Goal: Task Accomplishment & Management: Use online tool/utility

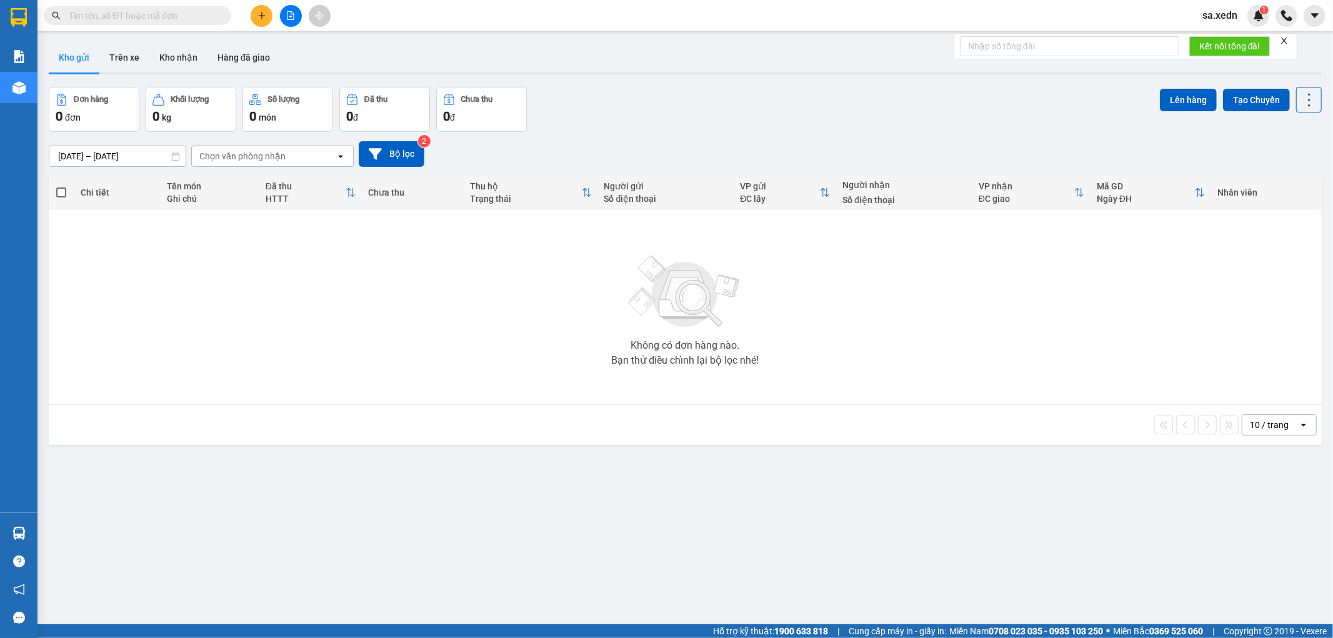
click at [177, 11] on input "text" at bounding box center [143, 16] width 148 height 14
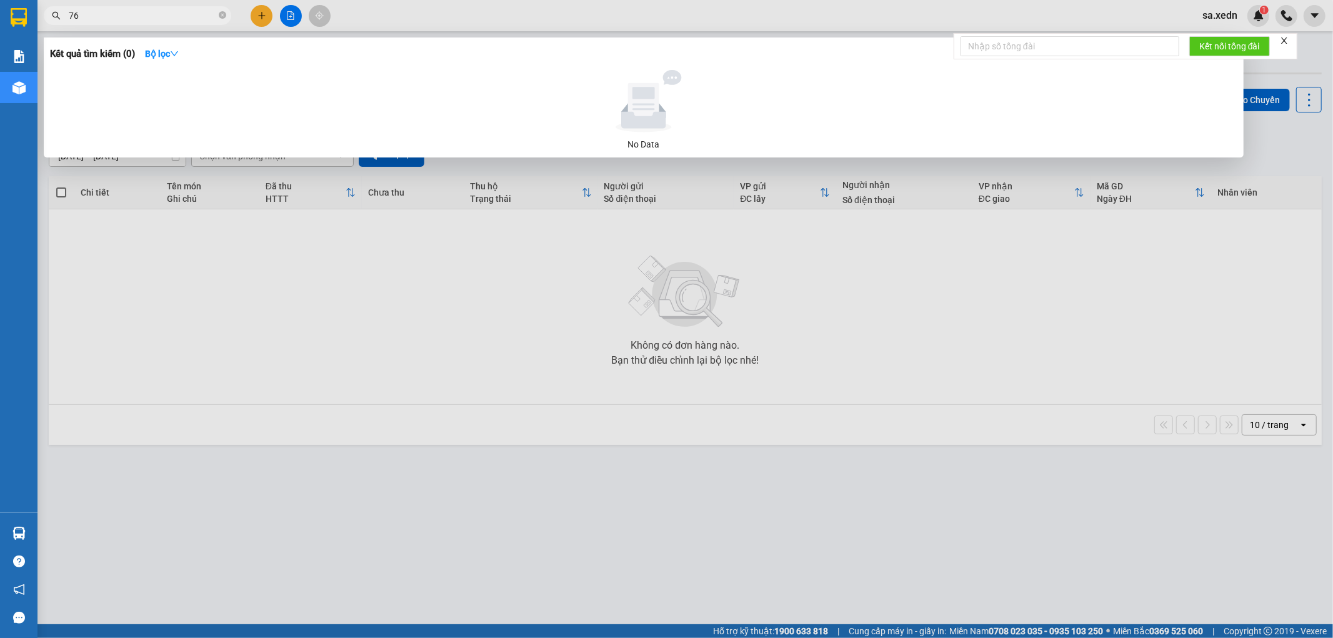
type input "764"
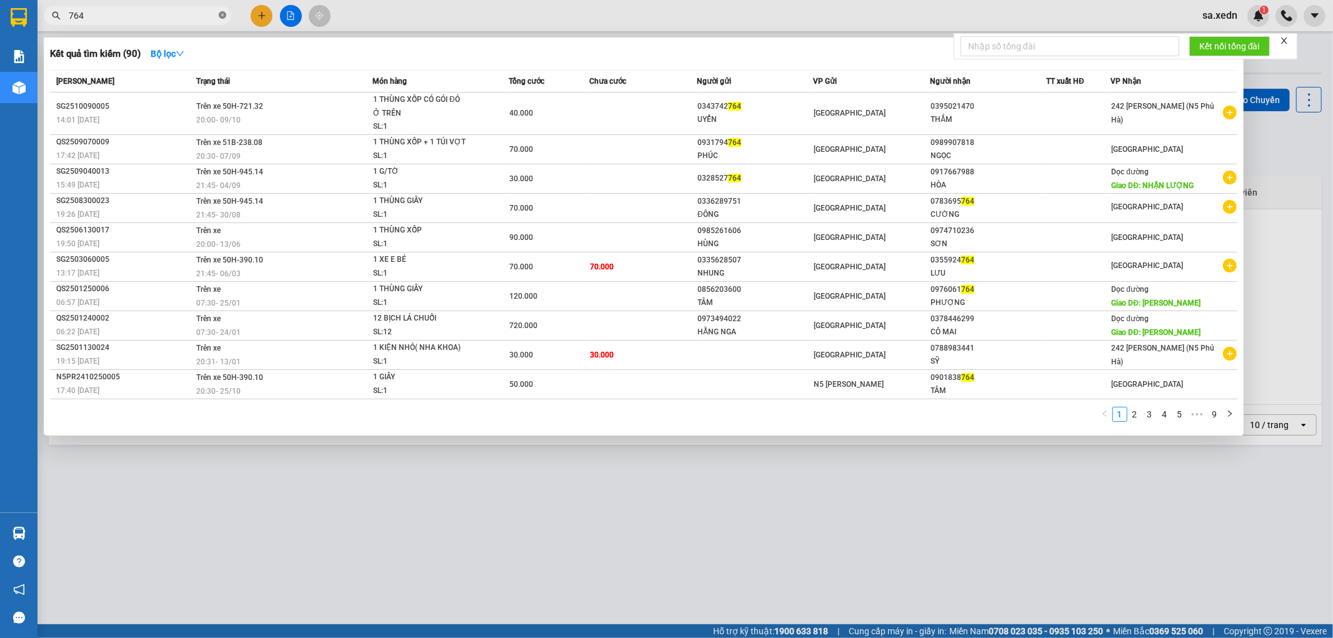
click at [221, 13] on icon "close-circle" at bounding box center [223, 15] width 8 height 8
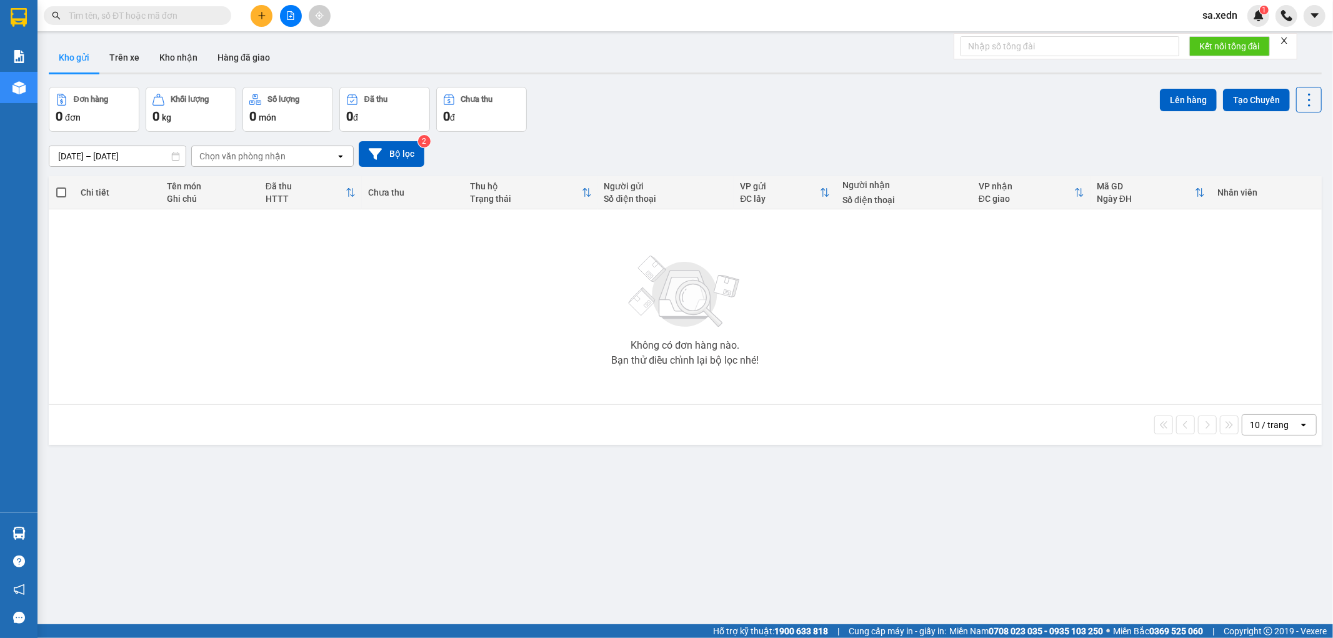
click at [166, 16] on input "text" at bounding box center [143, 16] width 148 height 14
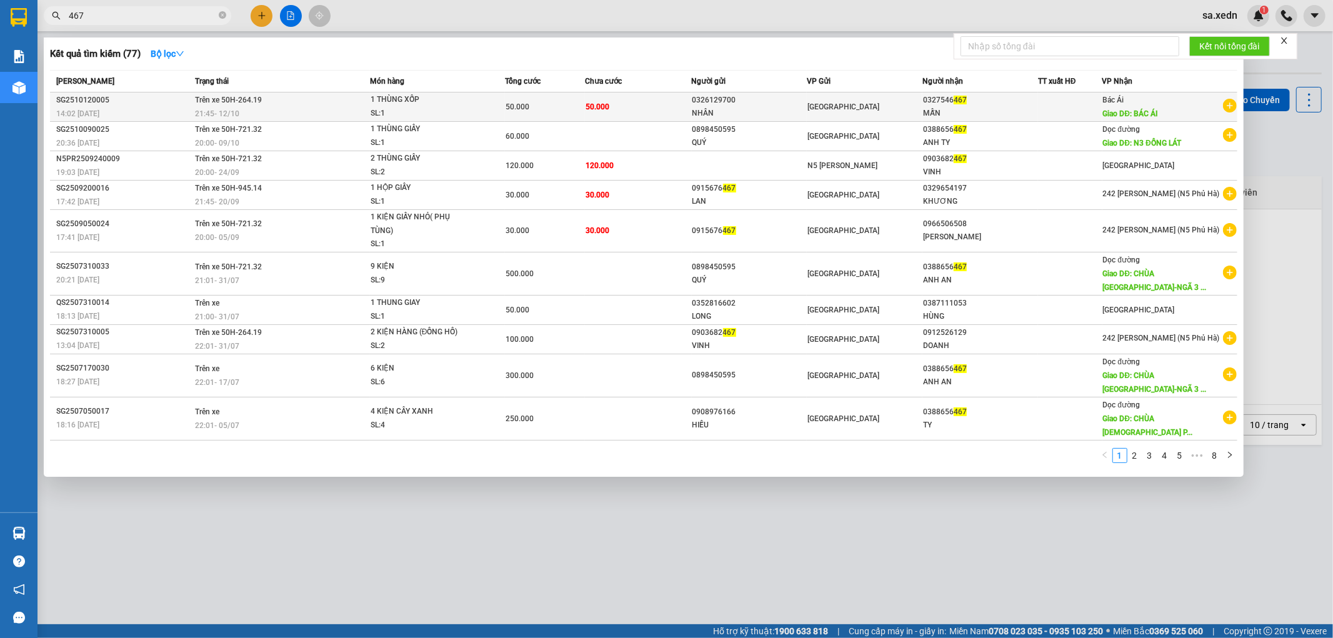
type input "467"
click at [323, 107] on div "21:45 - 12/10" at bounding box center [283, 114] width 174 height 14
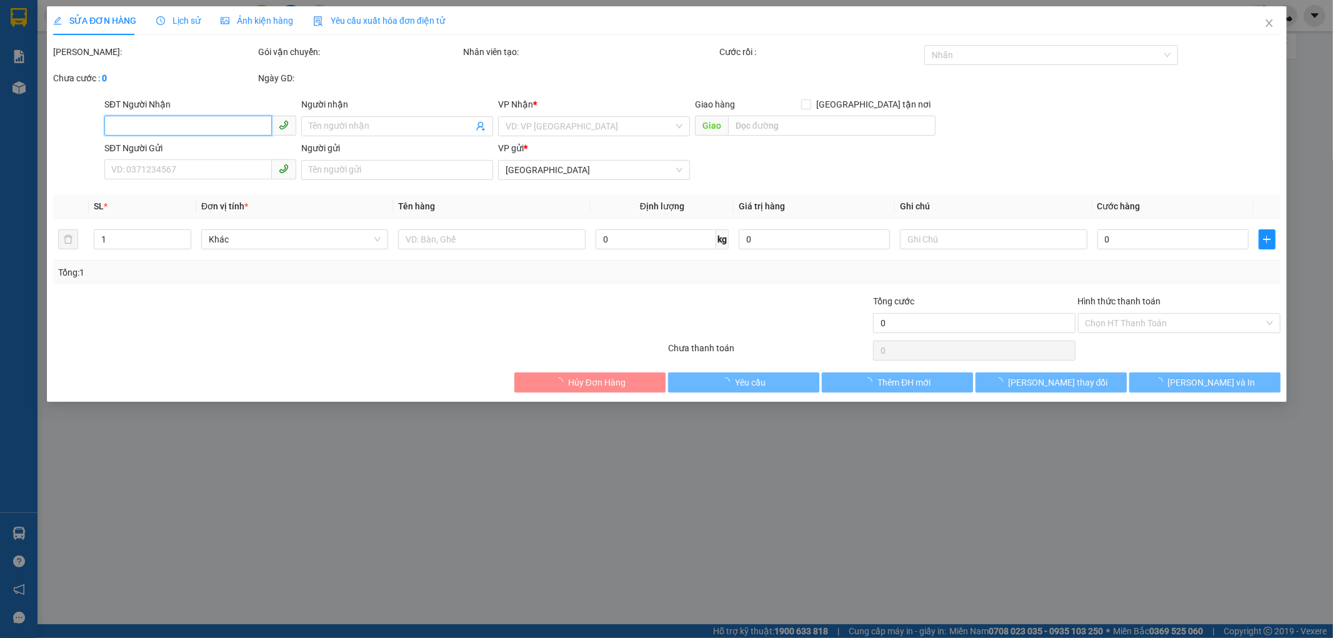
type input "0327546467"
type input "MẪN"
type input "BÁC ÁI"
type input "0326129700"
type input "NHÂN"
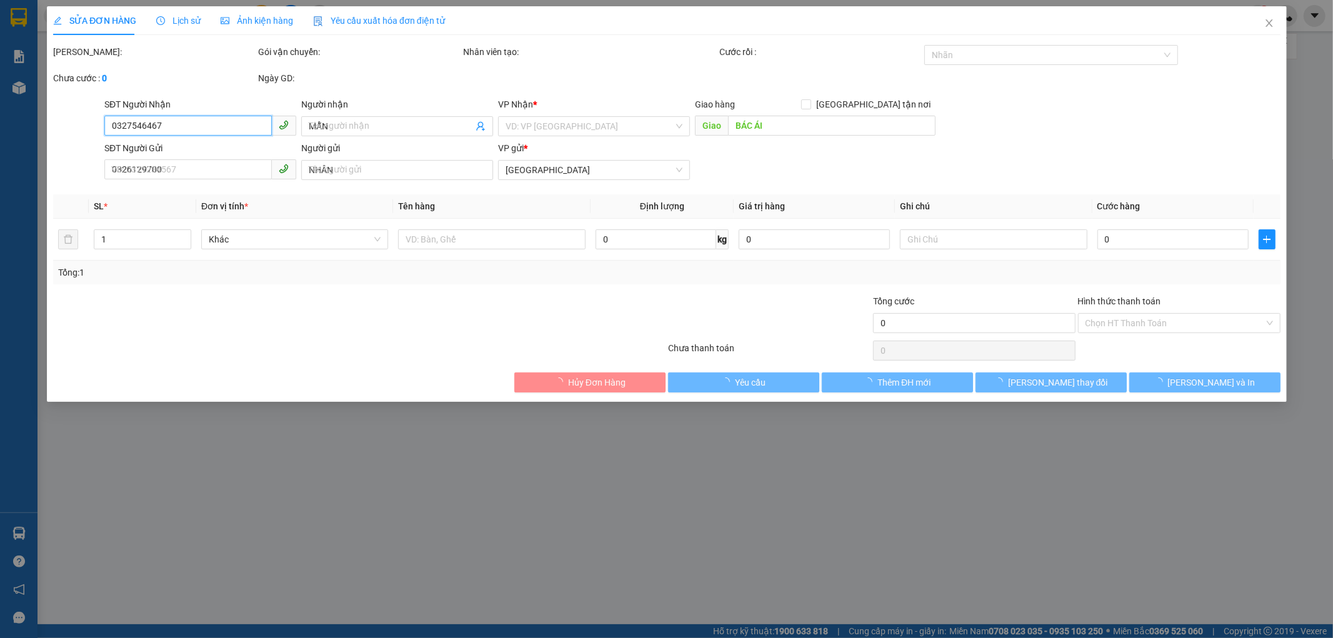
type input "50.000"
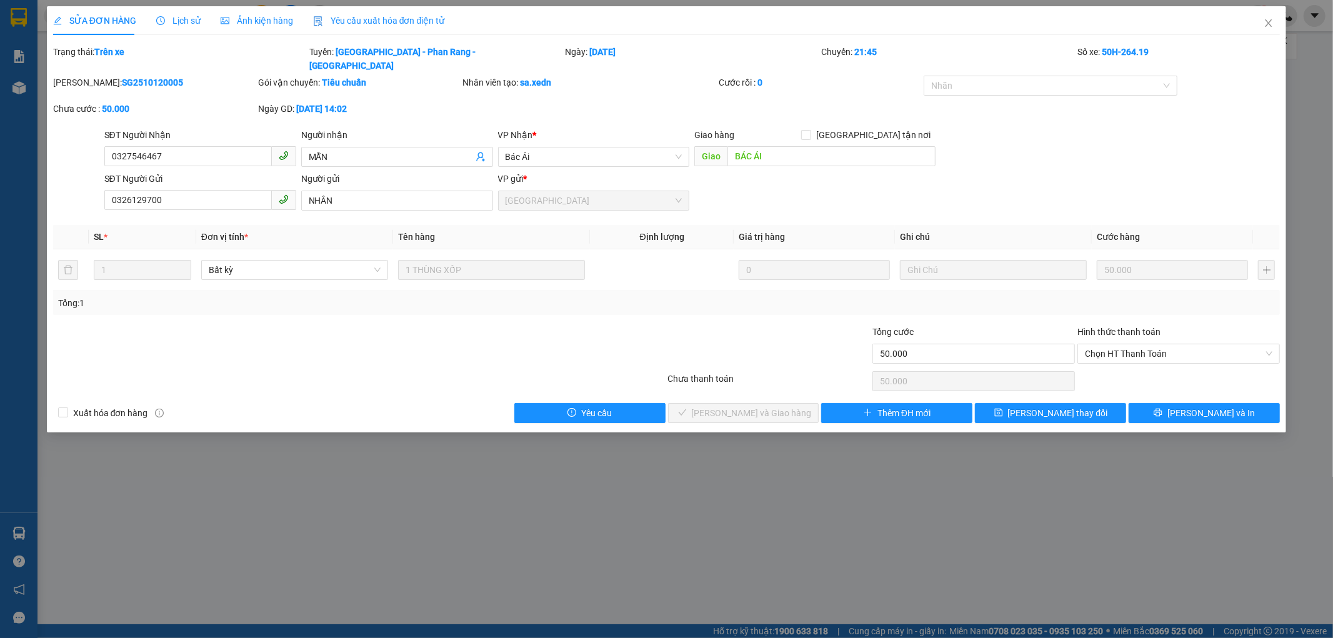
click at [1295, 46] on div "SỬA ĐƠN HÀNG Lịch sử Ảnh kiện hàng Yêu cầu xuất hóa đơn điện tử Total Paid Fee …" at bounding box center [666, 319] width 1333 height 638
click at [1263, 16] on span "Close" at bounding box center [1268, 23] width 35 height 35
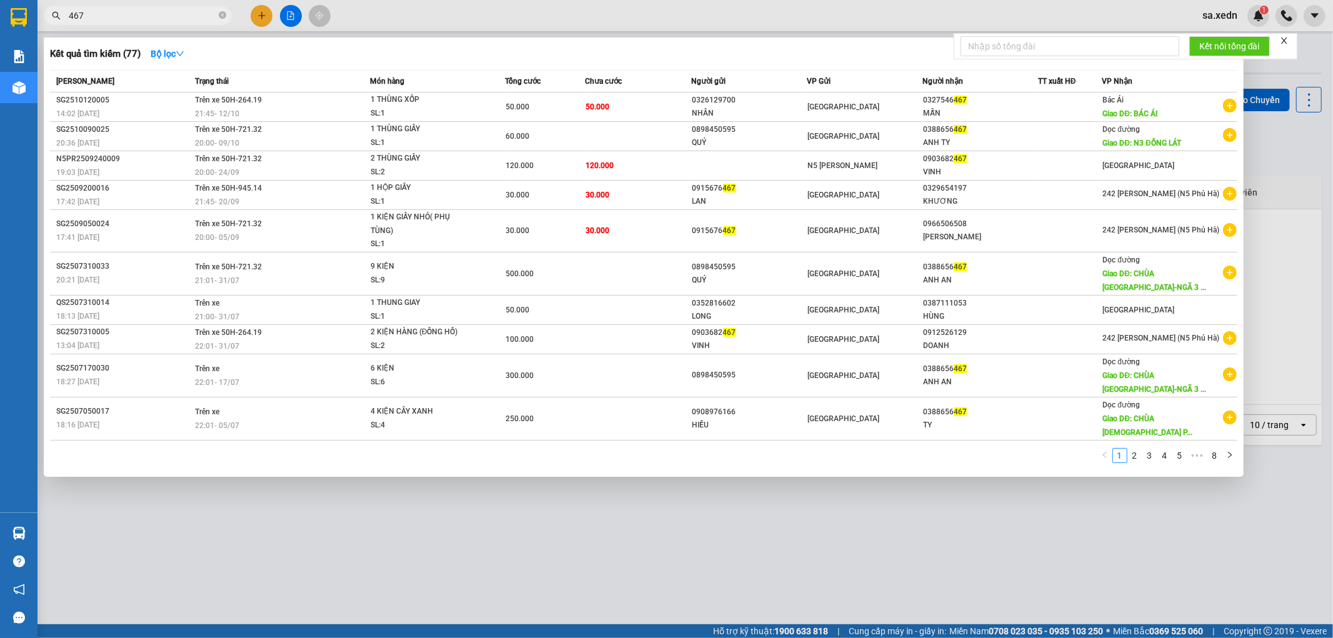
click at [130, 15] on input "467" at bounding box center [143, 16] width 148 height 14
click at [220, 16] on icon "close-circle" at bounding box center [223, 15] width 8 height 8
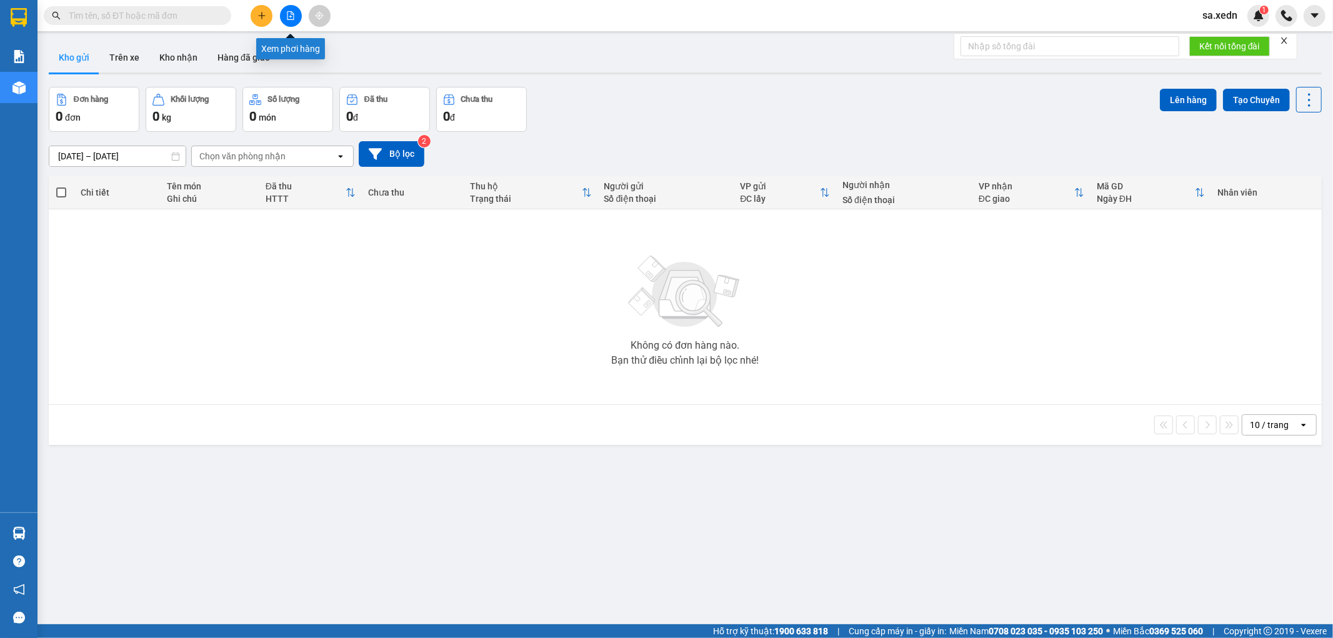
click at [294, 14] on icon "file-add" at bounding box center [291, 15] width 7 height 9
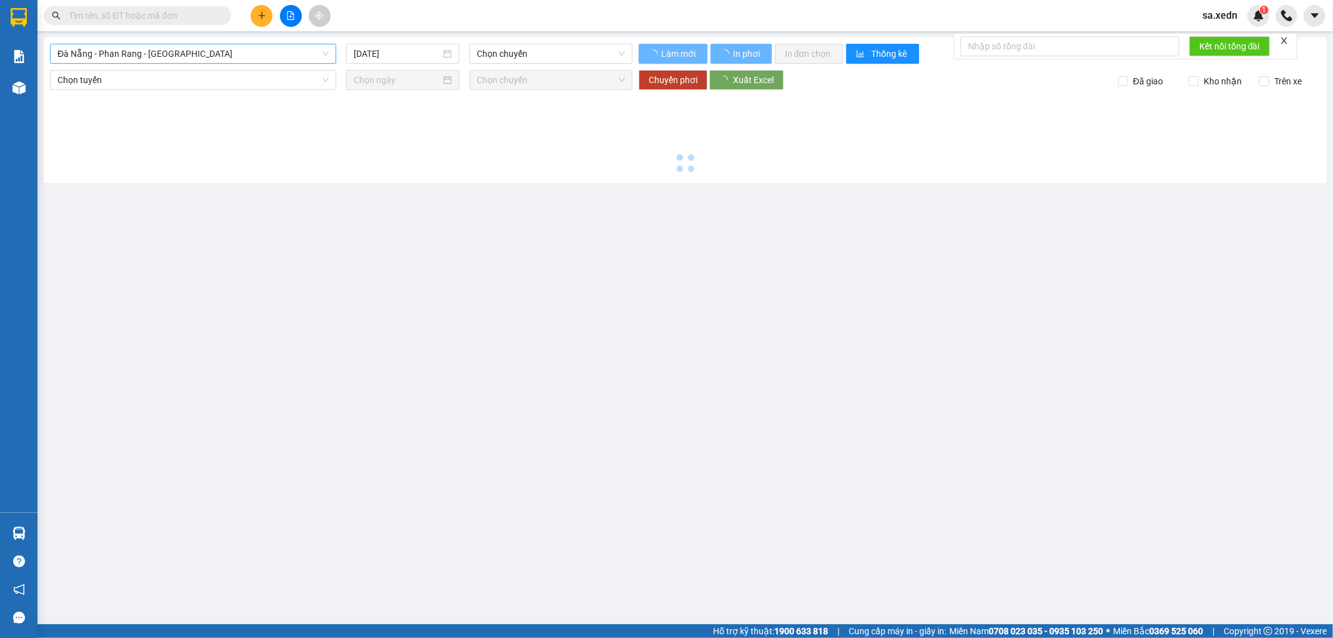
type input "13/10/2025"
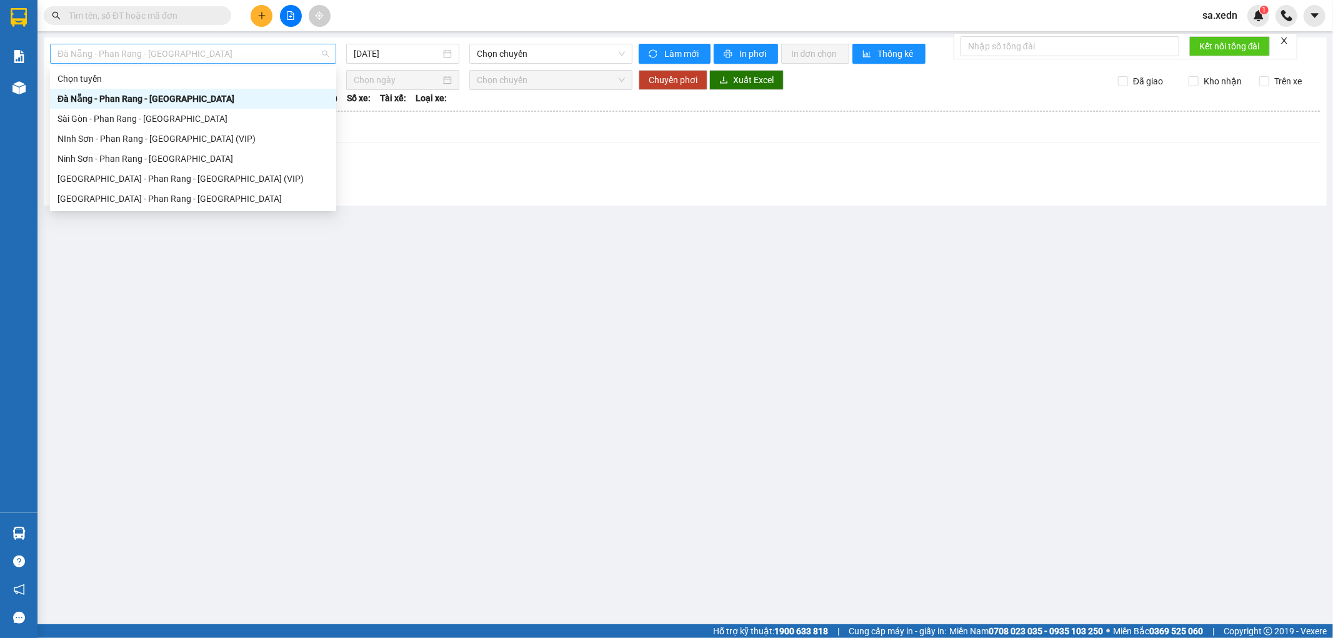
click at [214, 47] on span "Đà Nẵng - Phan Rang - Sài Gòn" at bounding box center [193, 53] width 271 height 19
click at [226, 151] on div "Ninh Sơn - Phan Rang - Sài Gòn" at bounding box center [193, 159] width 286 height 20
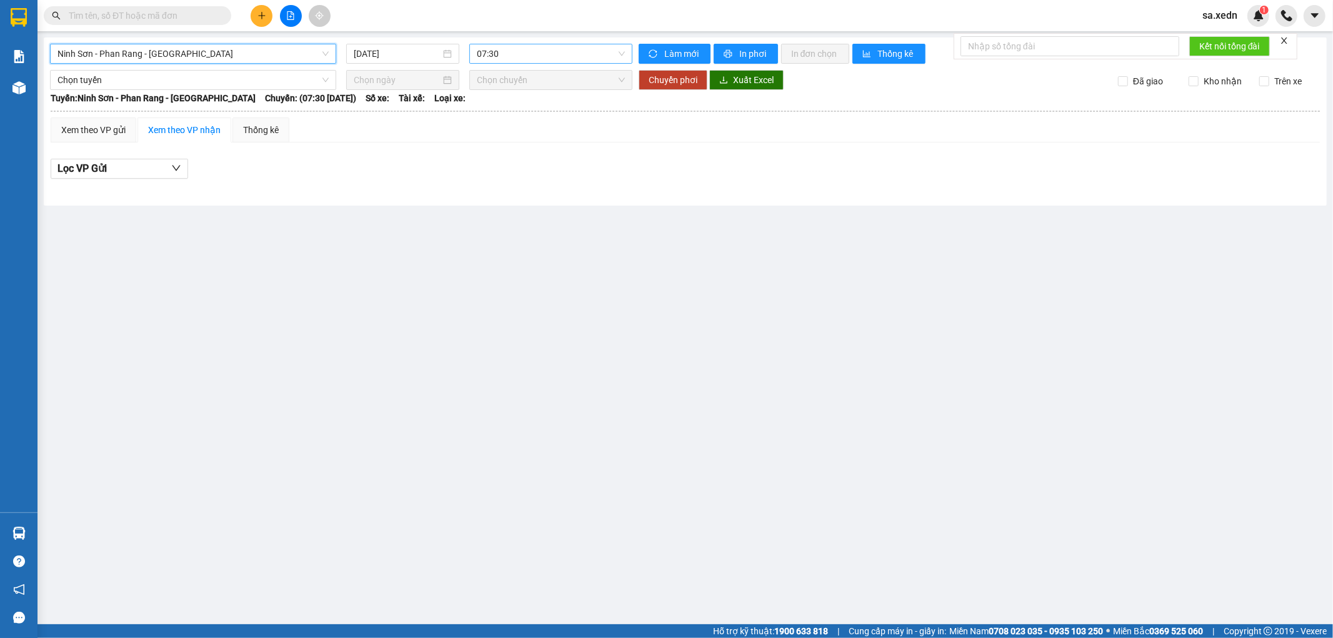
click at [521, 53] on span "07:30" at bounding box center [551, 53] width 148 height 19
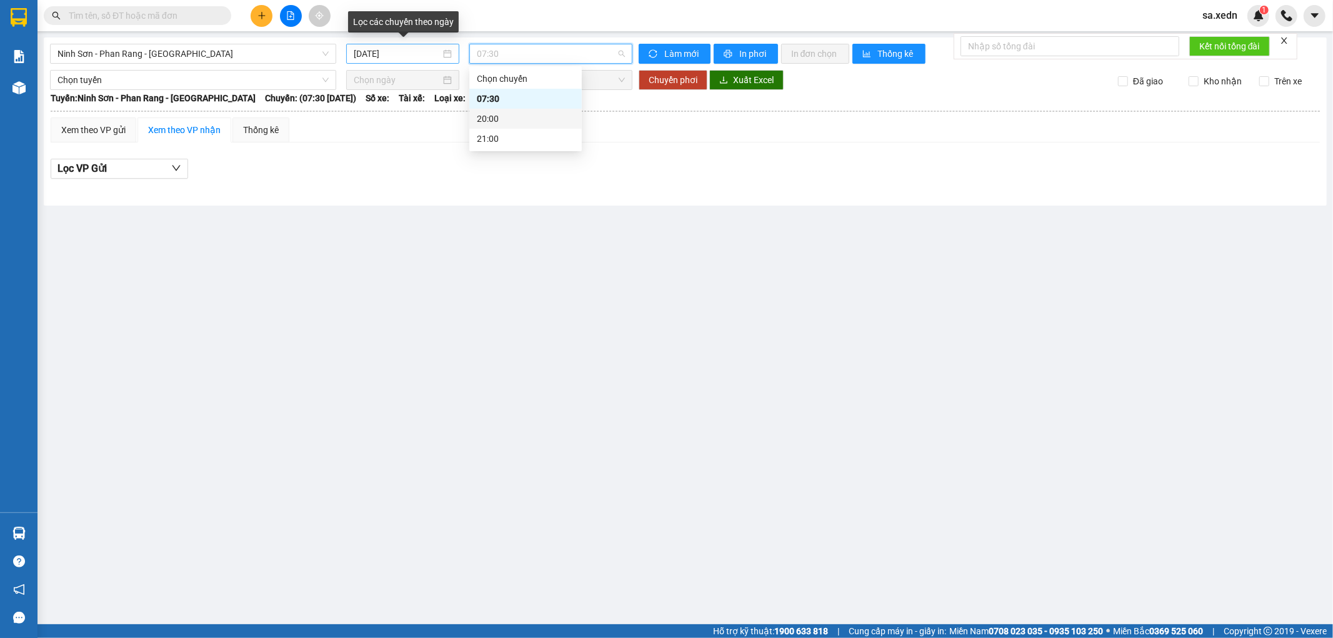
click at [378, 50] on input "13/10/2025" at bounding box center [397, 54] width 87 height 14
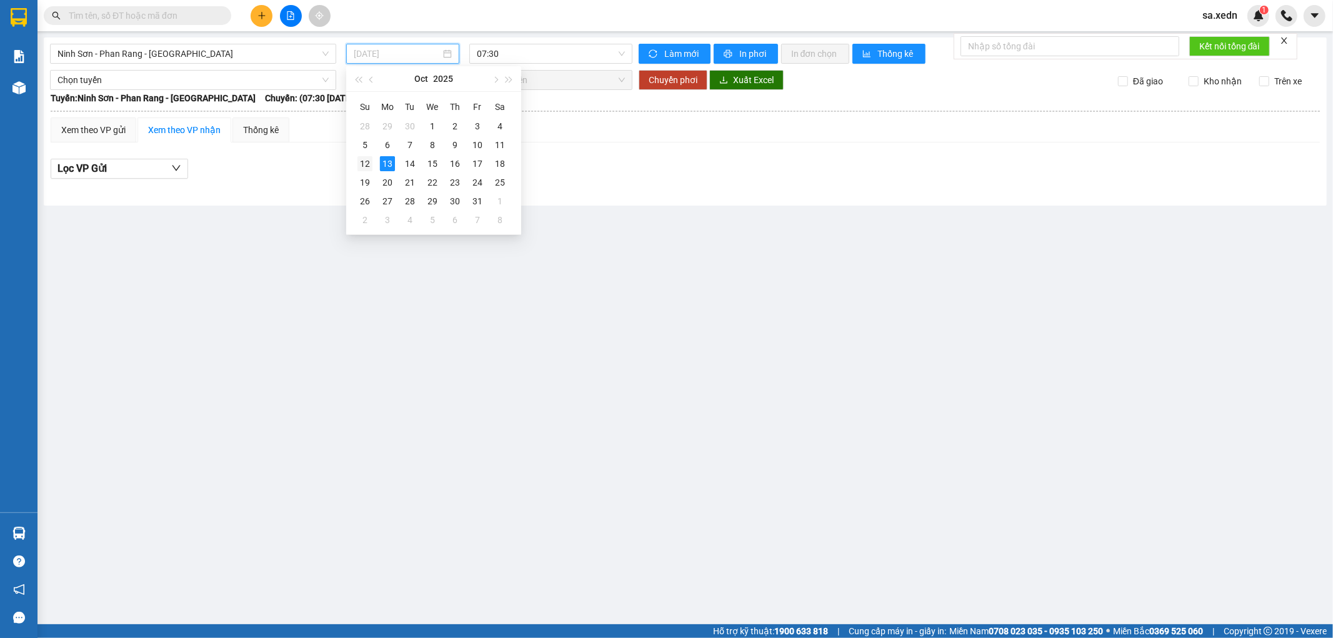
click at [366, 160] on div "12" at bounding box center [365, 163] width 15 height 15
type input "12/10/2025"
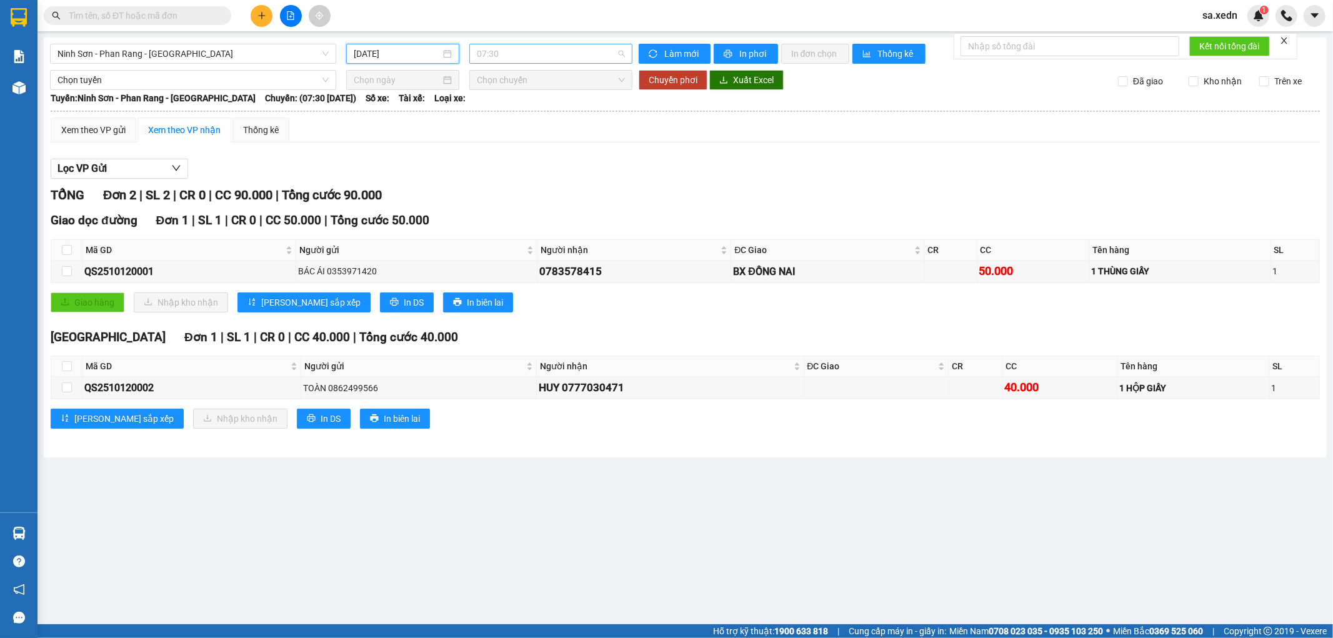
click at [511, 53] on span "07:30" at bounding box center [551, 53] width 148 height 19
click at [519, 159] on div "21:00 - 50H-945.14" at bounding box center [526, 159] width 98 height 14
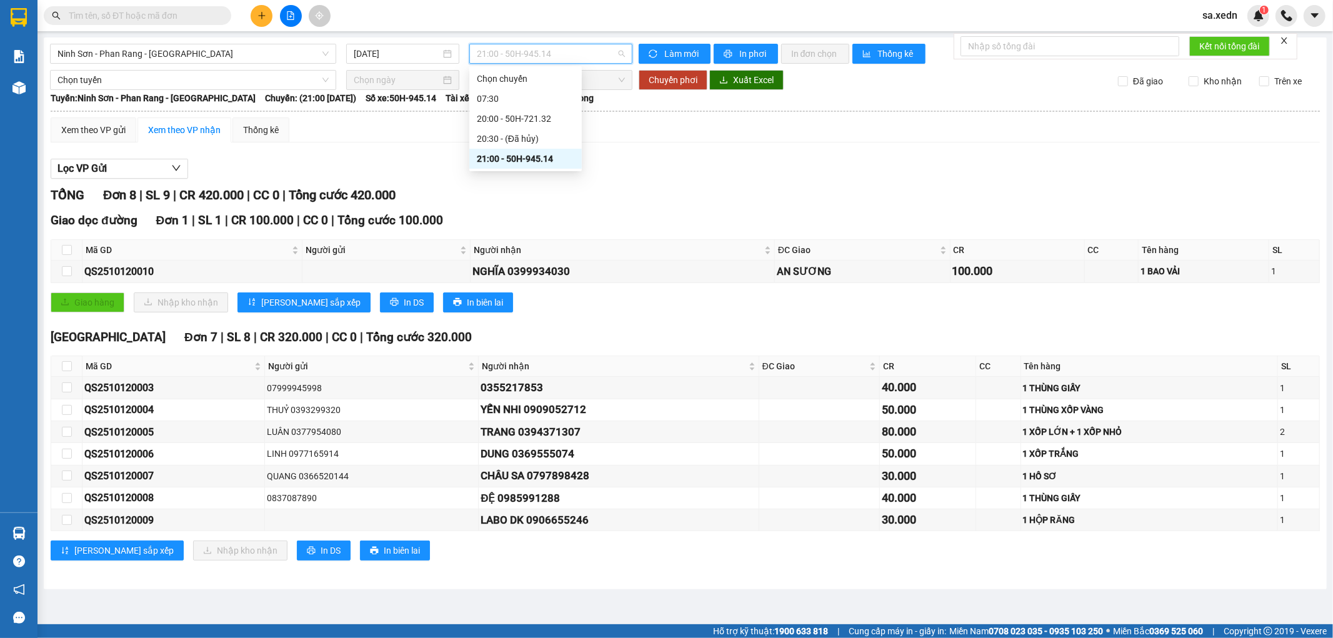
click at [519, 48] on span "21:00 - 50H-945.14" at bounding box center [551, 53] width 148 height 19
click at [528, 114] on div "20:00 - 50H-721.32" at bounding box center [526, 119] width 98 height 14
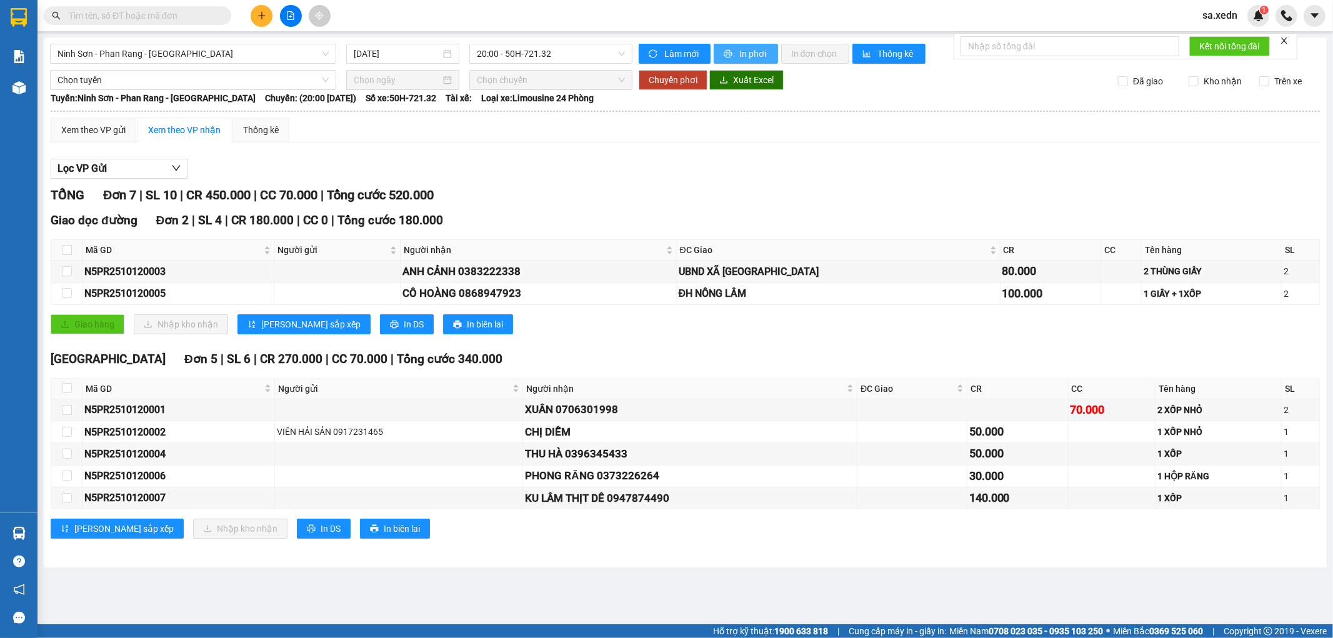
click at [738, 54] on button "In phơi" at bounding box center [746, 54] width 64 height 20
click at [559, 49] on span "20:00 - 50H-721.32" at bounding box center [551, 53] width 148 height 19
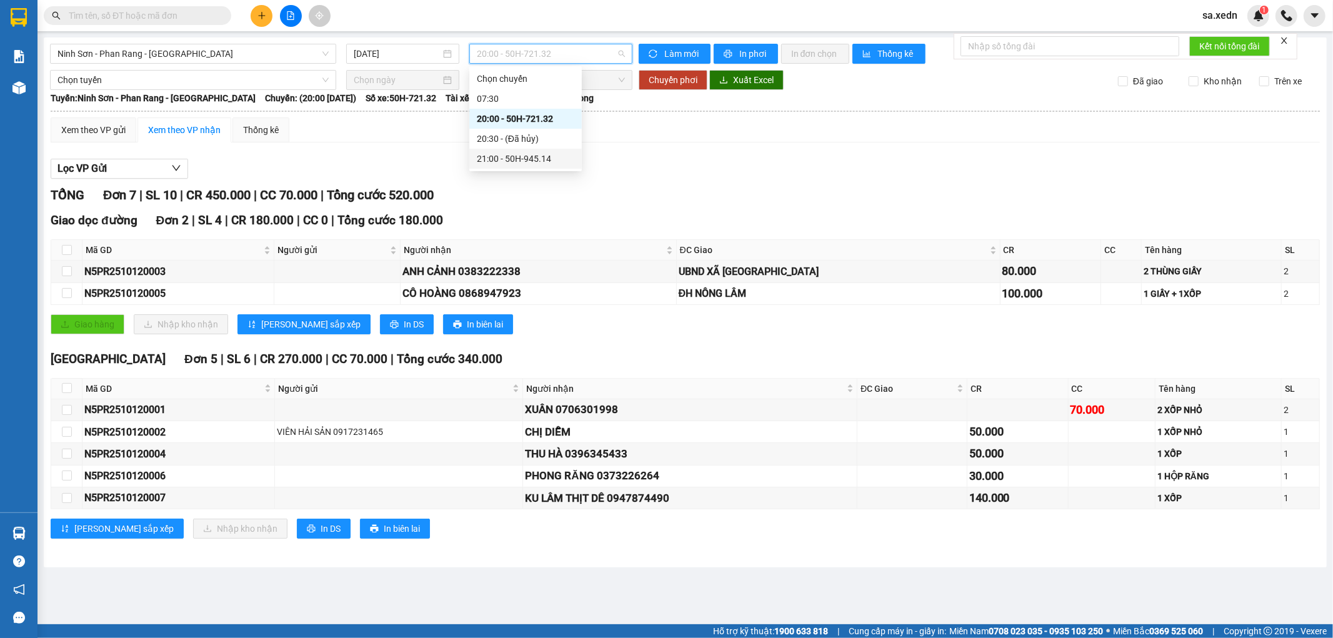
click at [544, 159] on div "21:00 - 50H-945.14" at bounding box center [526, 159] width 98 height 14
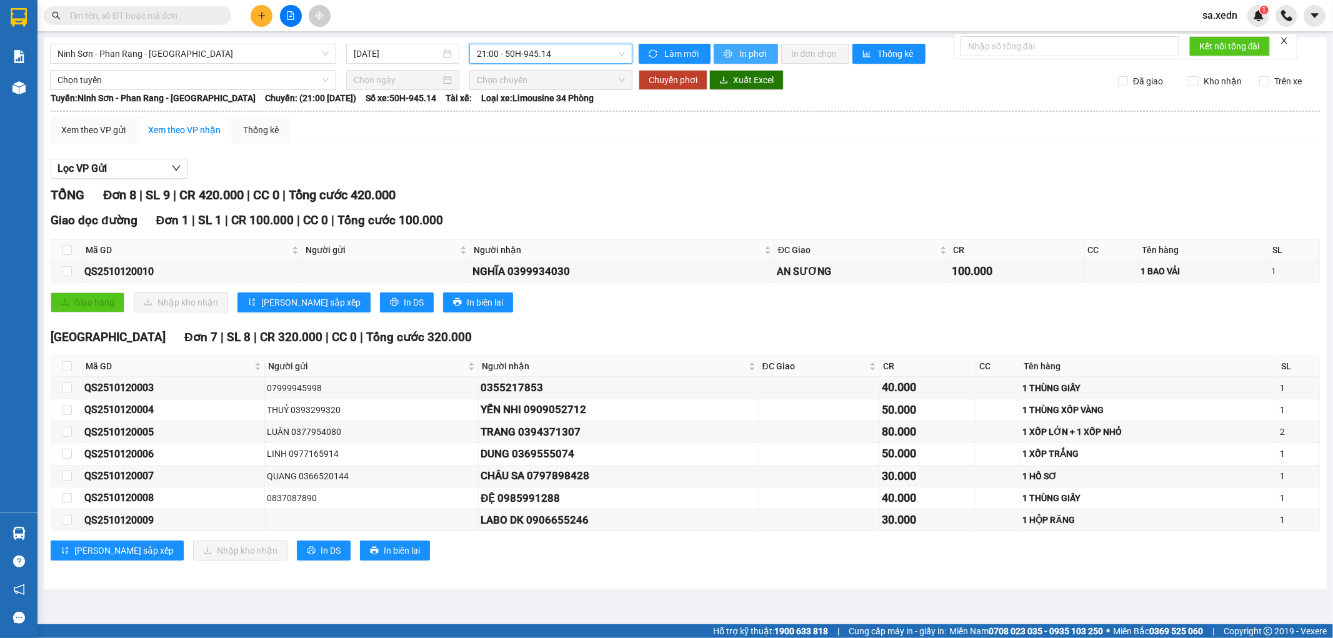
click at [729, 53] on icon "printer" at bounding box center [728, 54] width 8 height 8
click at [286, 16] on icon "file-add" at bounding box center [290, 15] width 9 height 9
